Goal: Browse casually: Explore the website without a specific task or goal

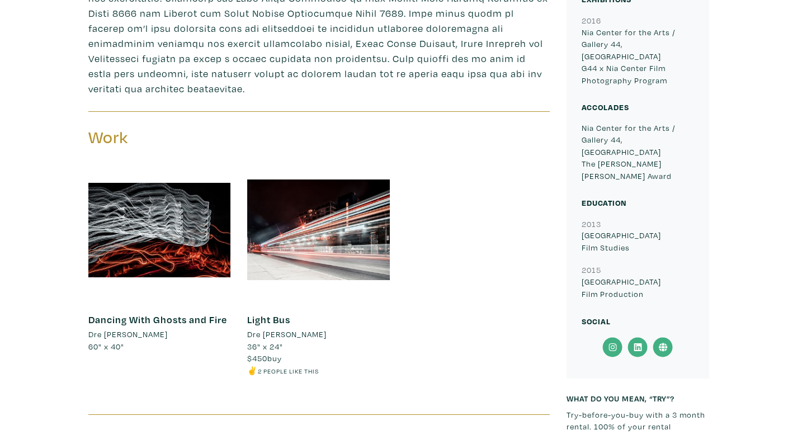
scroll to position [532, 0]
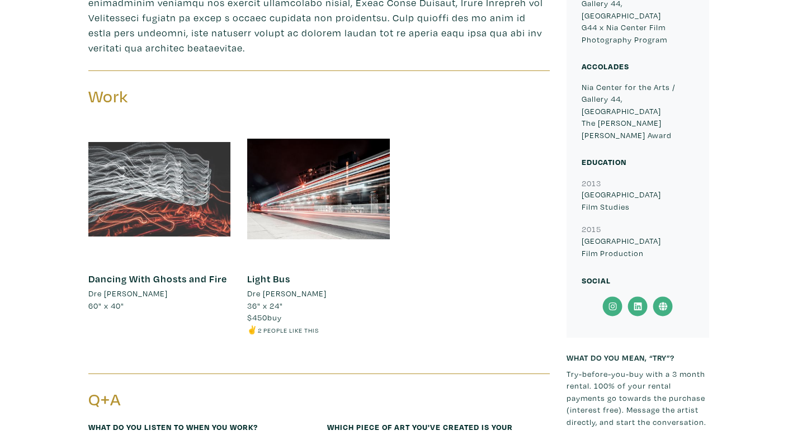
click at [184, 204] on div at bounding box center [159, 189] width 143 height 143
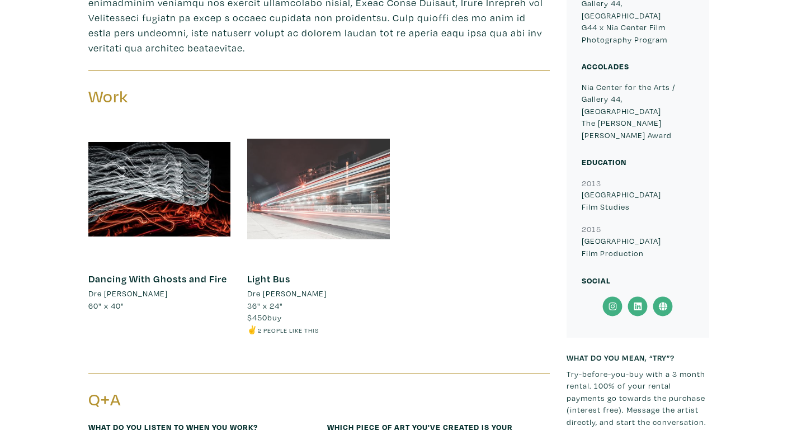
click at [343, 192] on div at bounding box center [318, 189] width 143 height 143
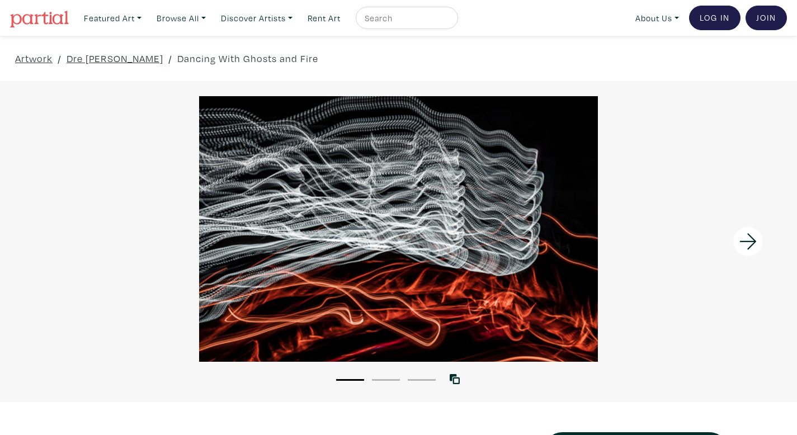
scroll to position [44, 0]
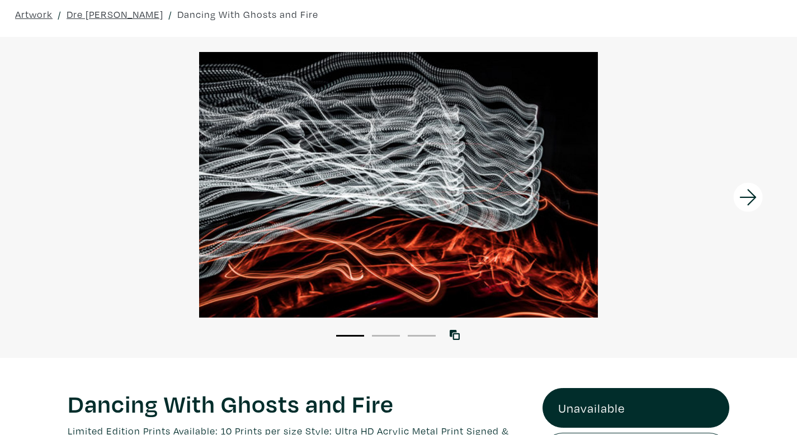
click at [747, 195] on icon at bounding box center [748, 197] width 38 height 30
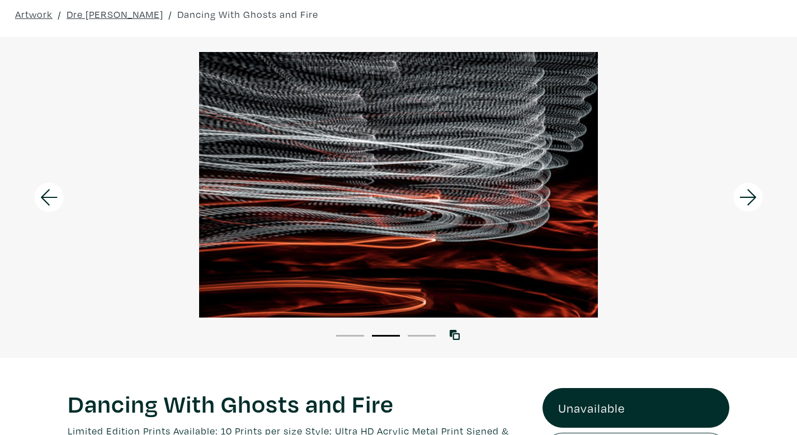
click at [747, 195] on icon at bounding box center [748, 197] width 38 height 30
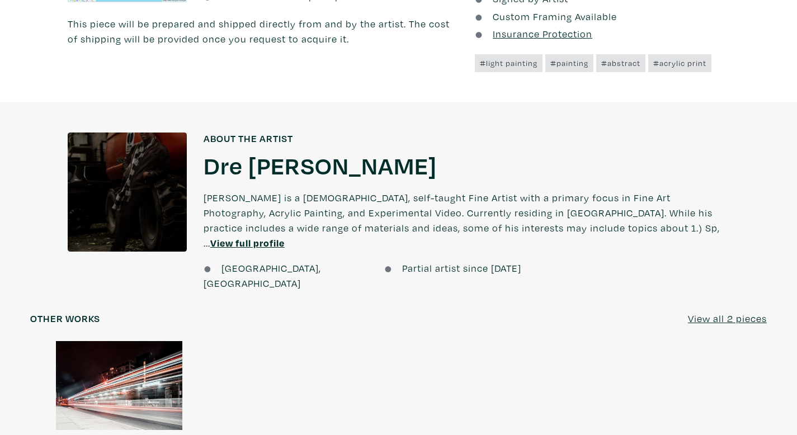
scroll to position [959, 0]
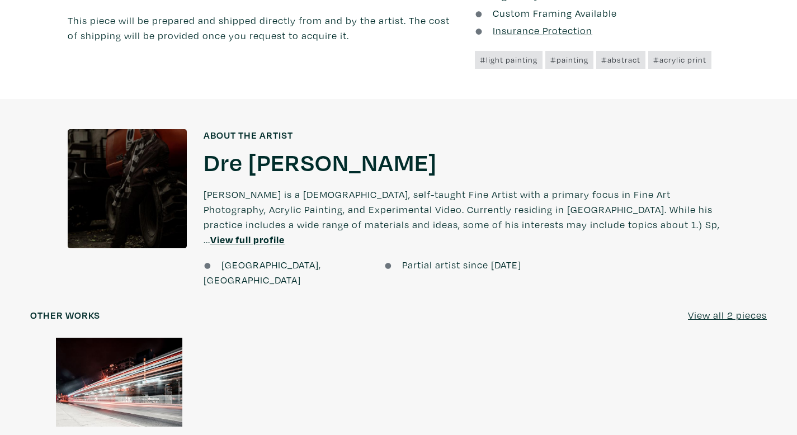
click at [124, 179] on div at bounding box center [127, 188] width 119 height 119
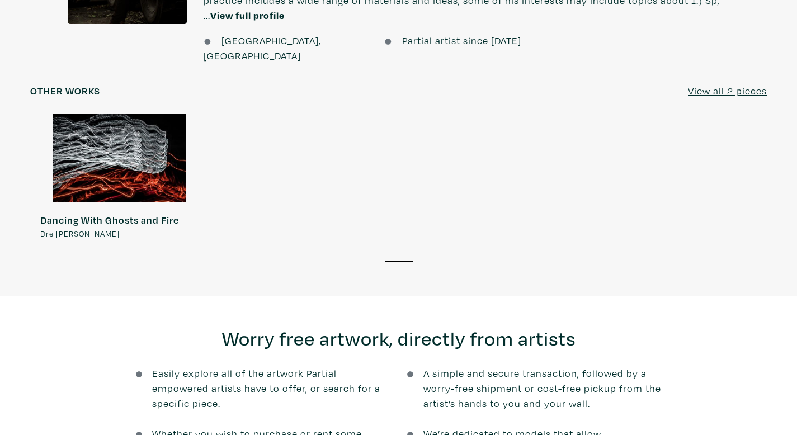
scroll to position [973, 0]
